Goal: Transaction & Acquisition: Purchase product/service

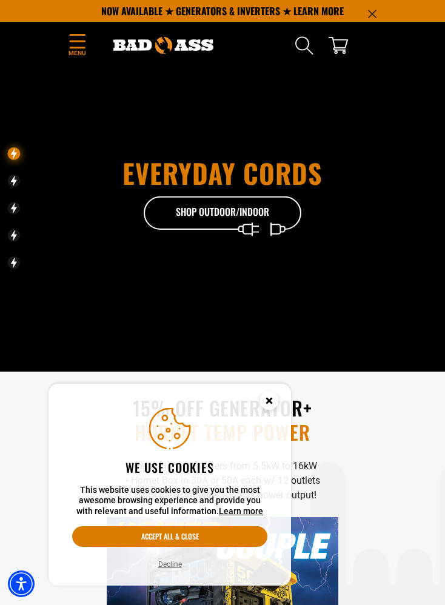
click at [215, 537] on button "Accept all & close" at bounding box center [169, 536] width 195 height 21
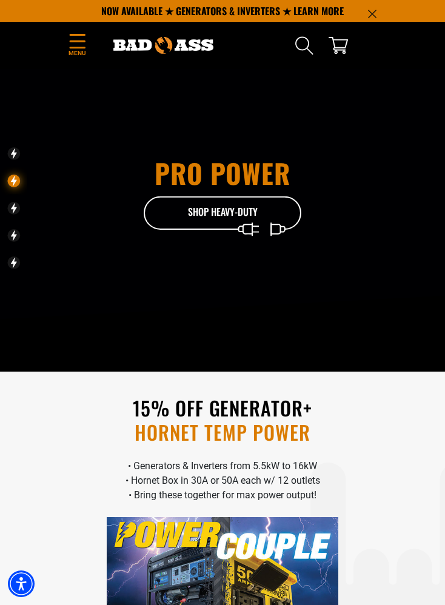
click at [338, 41] on icon "cart" at bounding box center [338, 45] width 19 height 19
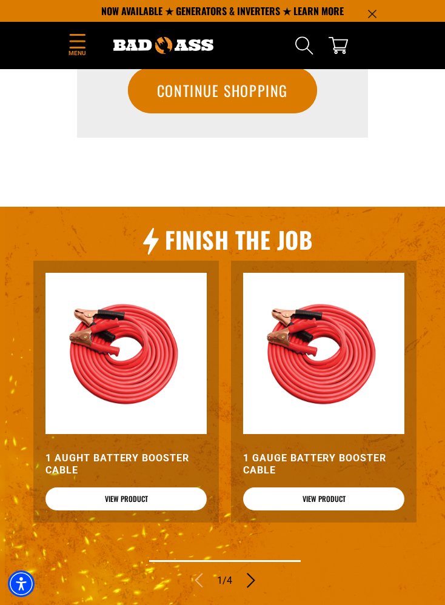
scroll to position [183, 0]
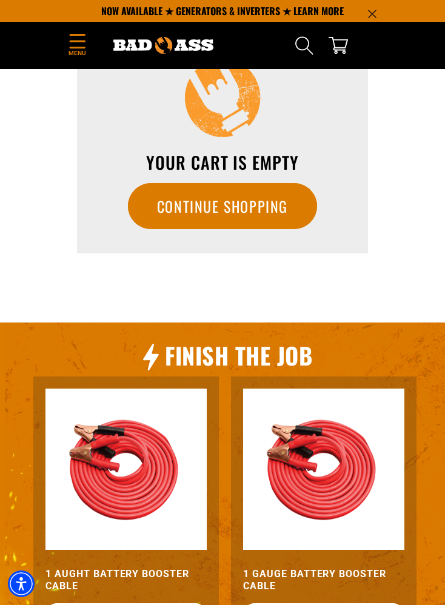
scroll to position [0, 0]
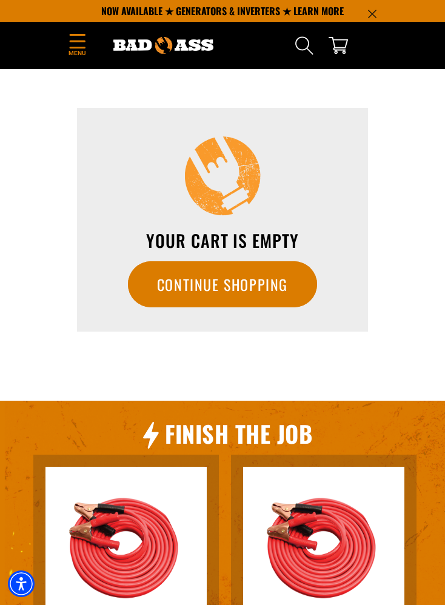
click at [69, 44] on icon "Menu" at bounding box center [77, 41] width 19 height 15
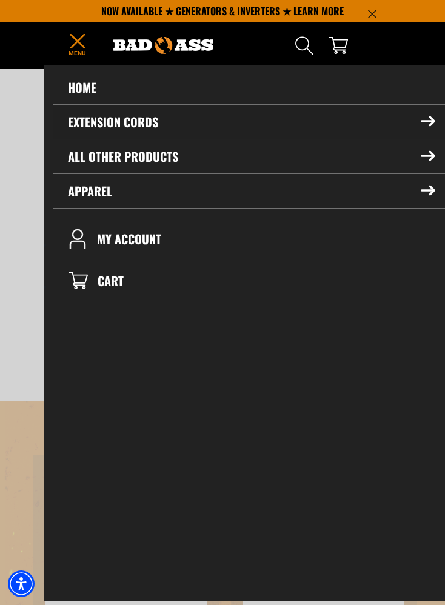
click at [197, 116] on summary "Extension Cords" at bounding box center [251, 122] width 397 height 34
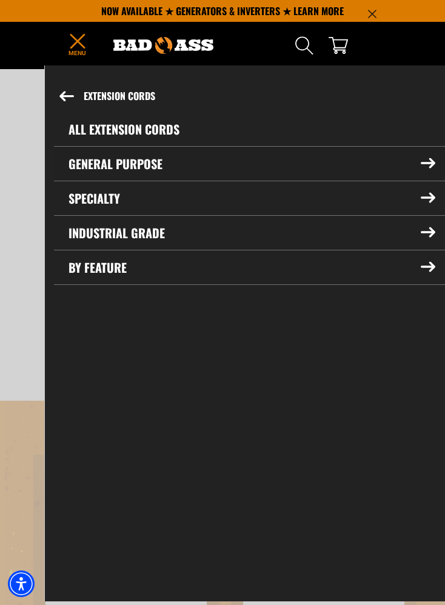
click at [436, 165] on summary "General Purpose" at bounding box center [252, 164] width 396 height 34
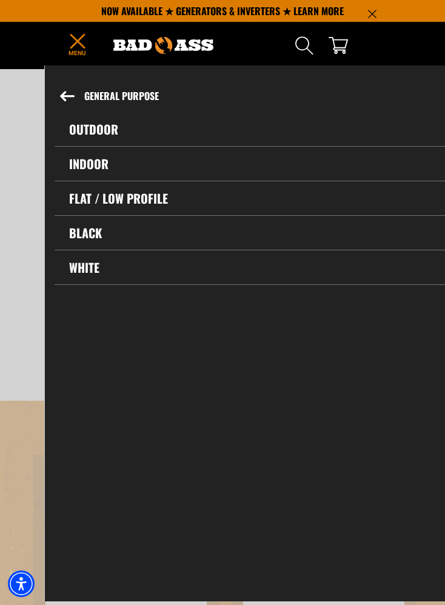
click at [377, 204] on link "Flat / Low Profile" at bounding box center [252, 198] width 395 height 34
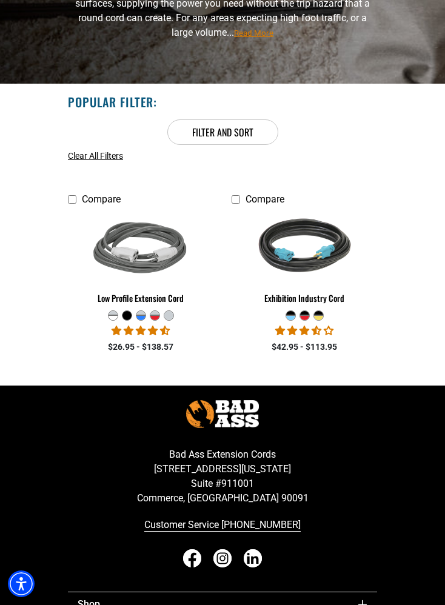
scroll to position [135, 0]
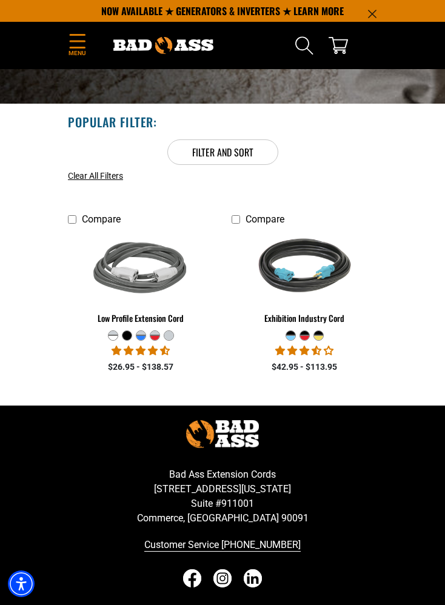
click at [146, 260] on img at bounding box center [141, 268] width 120 height 107
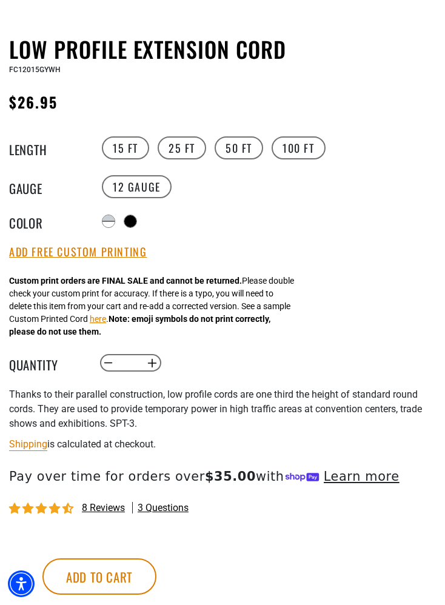
scroll to position [536, 0]
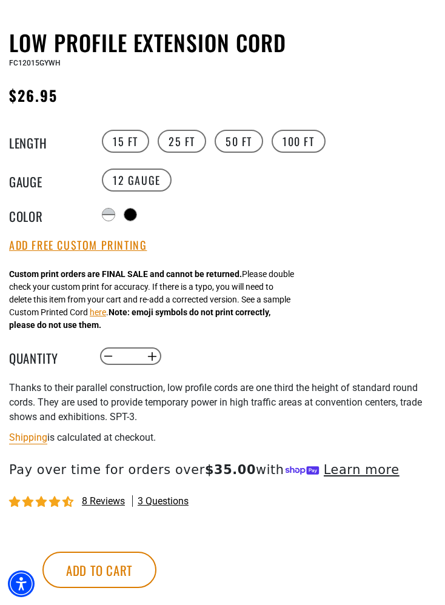
click at [156, 569] on button "Add to cart" at bounding box center [99, 570] width 114 height 36
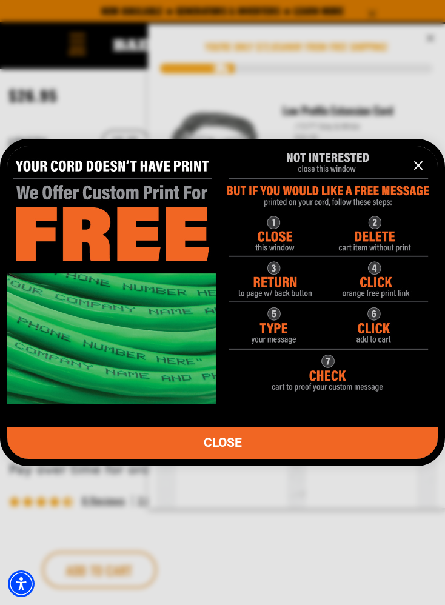
click at [421, 173] on icon "information" at bounding box center [418, 165] width 15 height 15
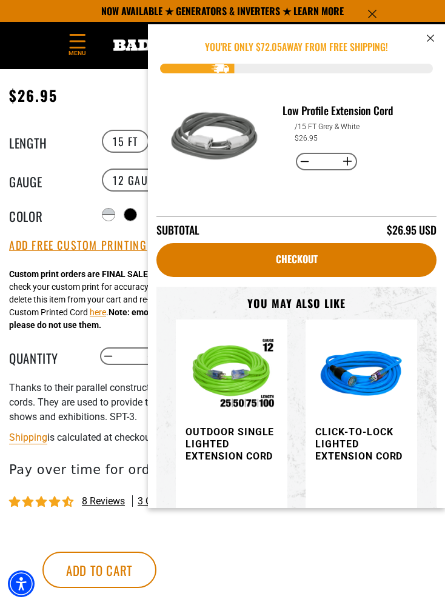
click at [430, 50] on p "You're Only $ 72.05 away from free shipping!" at bounding box center [296, 46] width 280 height 15
click at [432, 38] on icon "cart" at bounding box center [430, 38] width 7 height 7
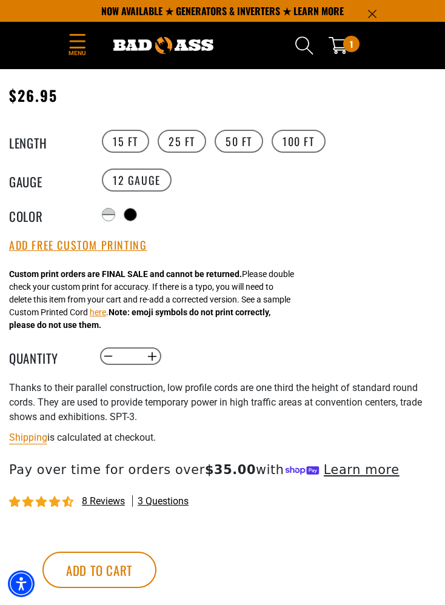
click at [136, 220] on div at bounding box center [130, 215] width 12 height 12
click at [156, 573] on button "Add to cart" at bounding box center [99, 570] width 114 height 36
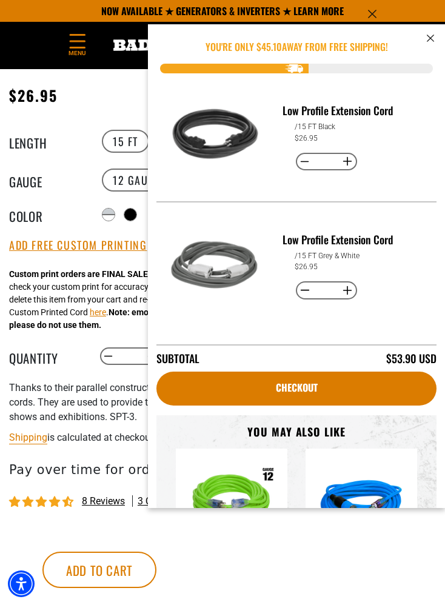
click at [316, 389] on link "Checkout" at bounding box center [296, 389] width 280 height 34
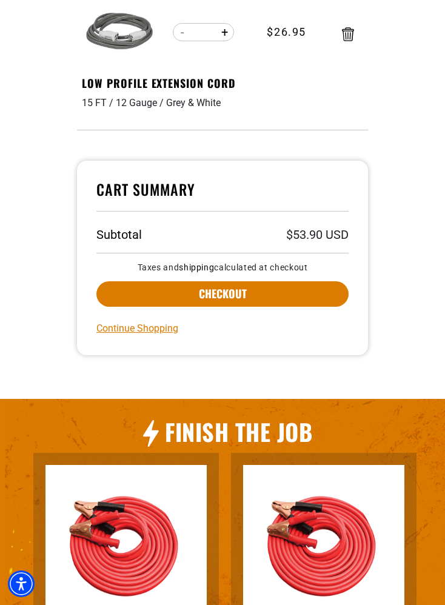
scroll to position [313, 0]
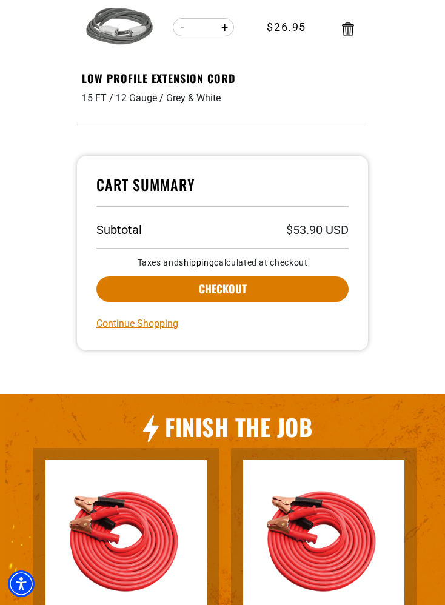
click at [284, 300] on button "Checkout" at bounding box center [222, 289] width 252 height 25
